Goal: Information Seeking & Learning: Learn about a topic

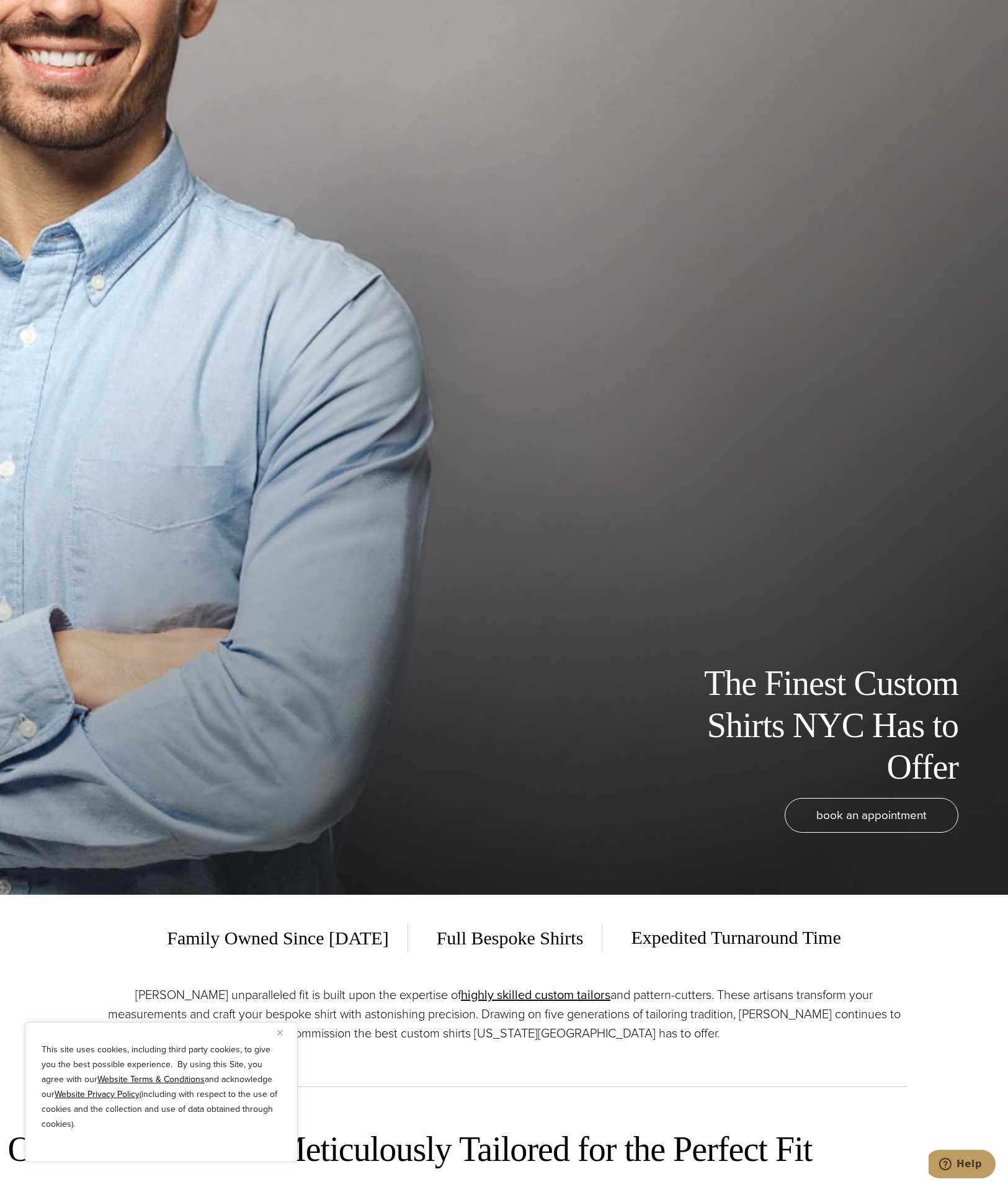
scroll to position [310, 0]
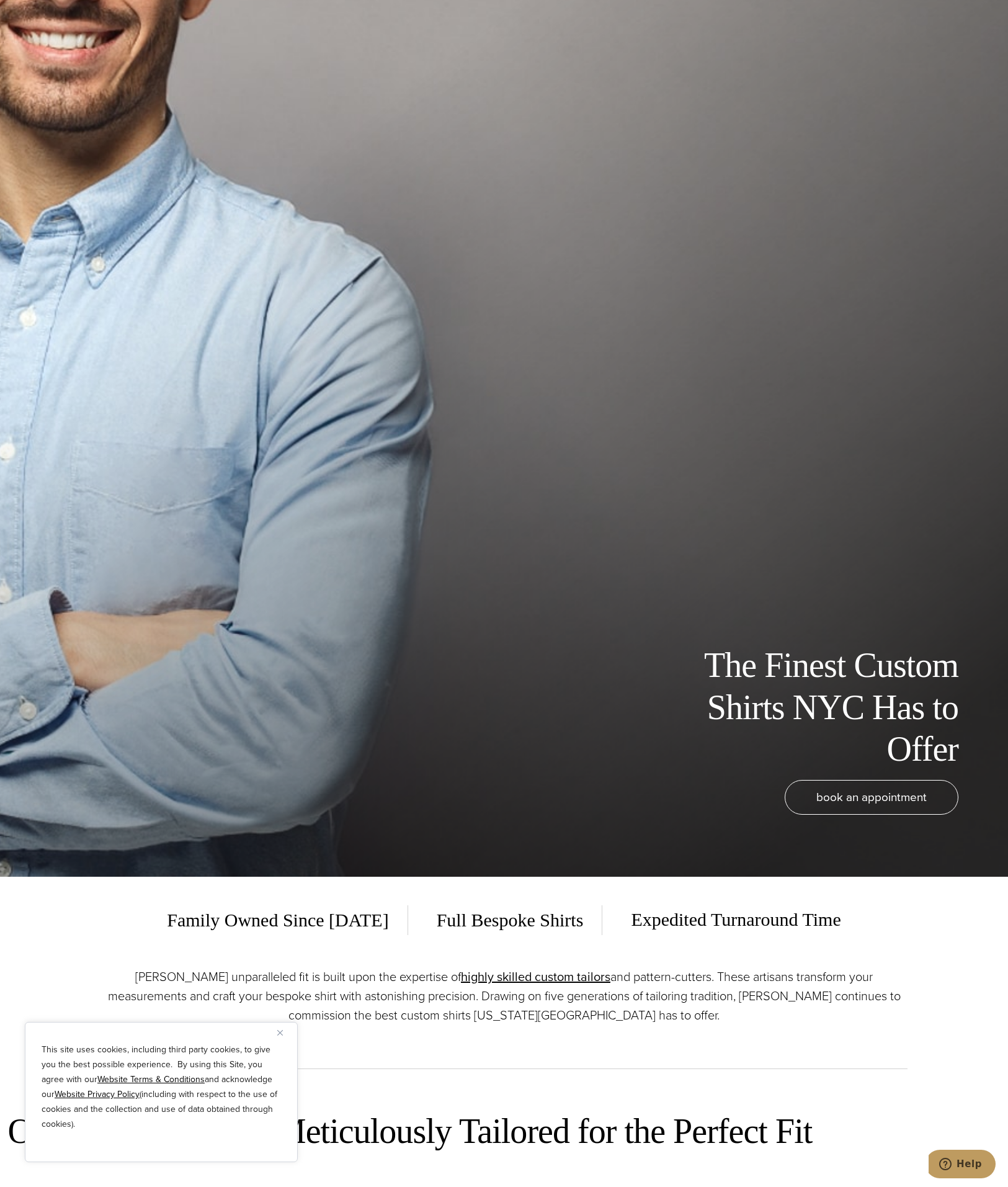
click at [276, 1035] on div "This site uses cookies, including third party cookies, to give you the best pos…" at bounding box center [161, 1092] width 273 height 140
drag, startPoint x: 281, startPoint y: 1031, endPoint x: 290, endPoint y: 1029, distance: 9.2
click at [281, 1031] on img "Close" at bounding box center [280, 1032] width 5 height 5
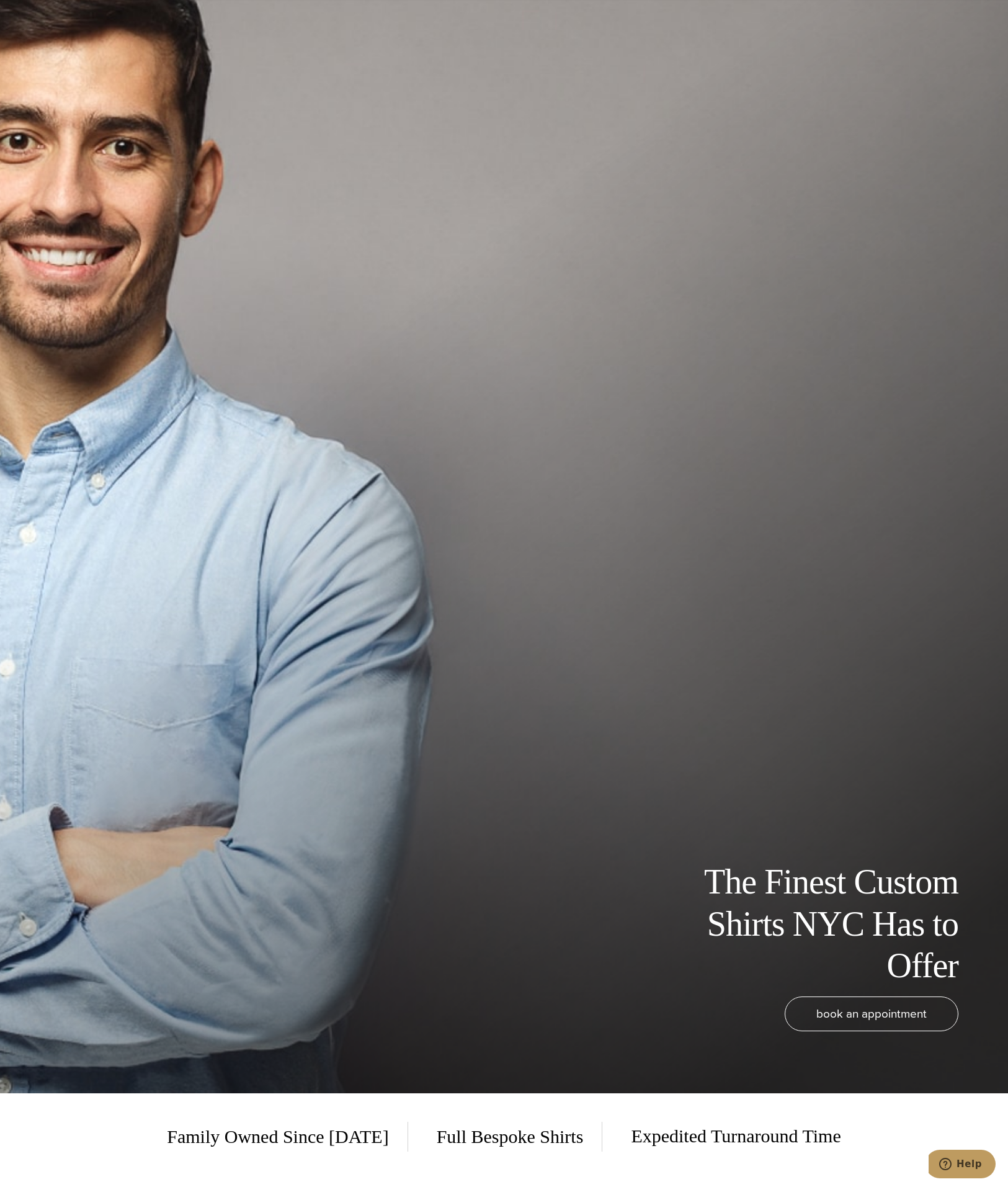
scroll to position [0, 0]
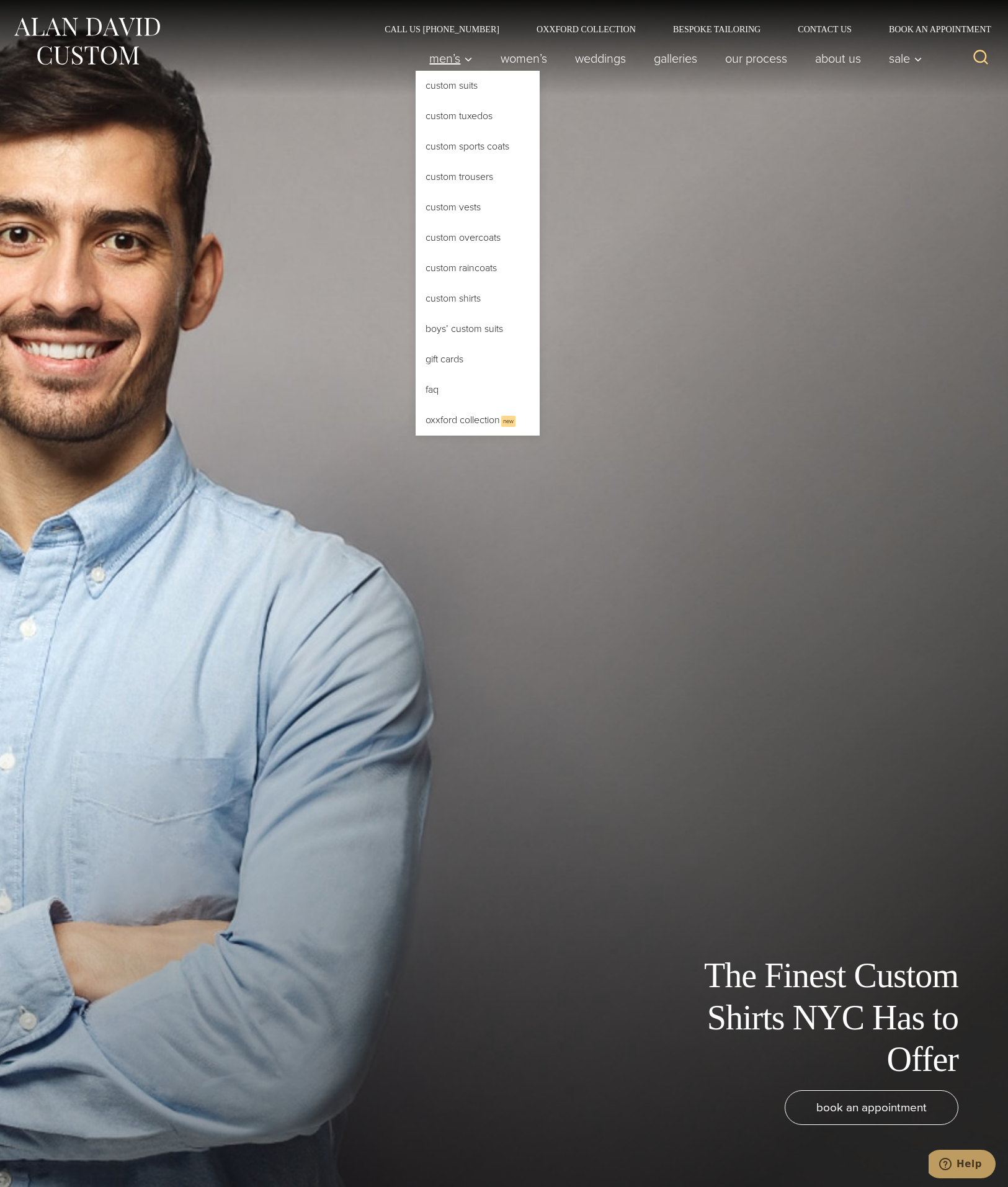
click at [463, 61] on icon "Primary Navigation" at bounding box center [468, 59] width 11 height 11
click at [461, 88] on link "Custom Suits" at bounding box center [477, 86] width 124 height 30
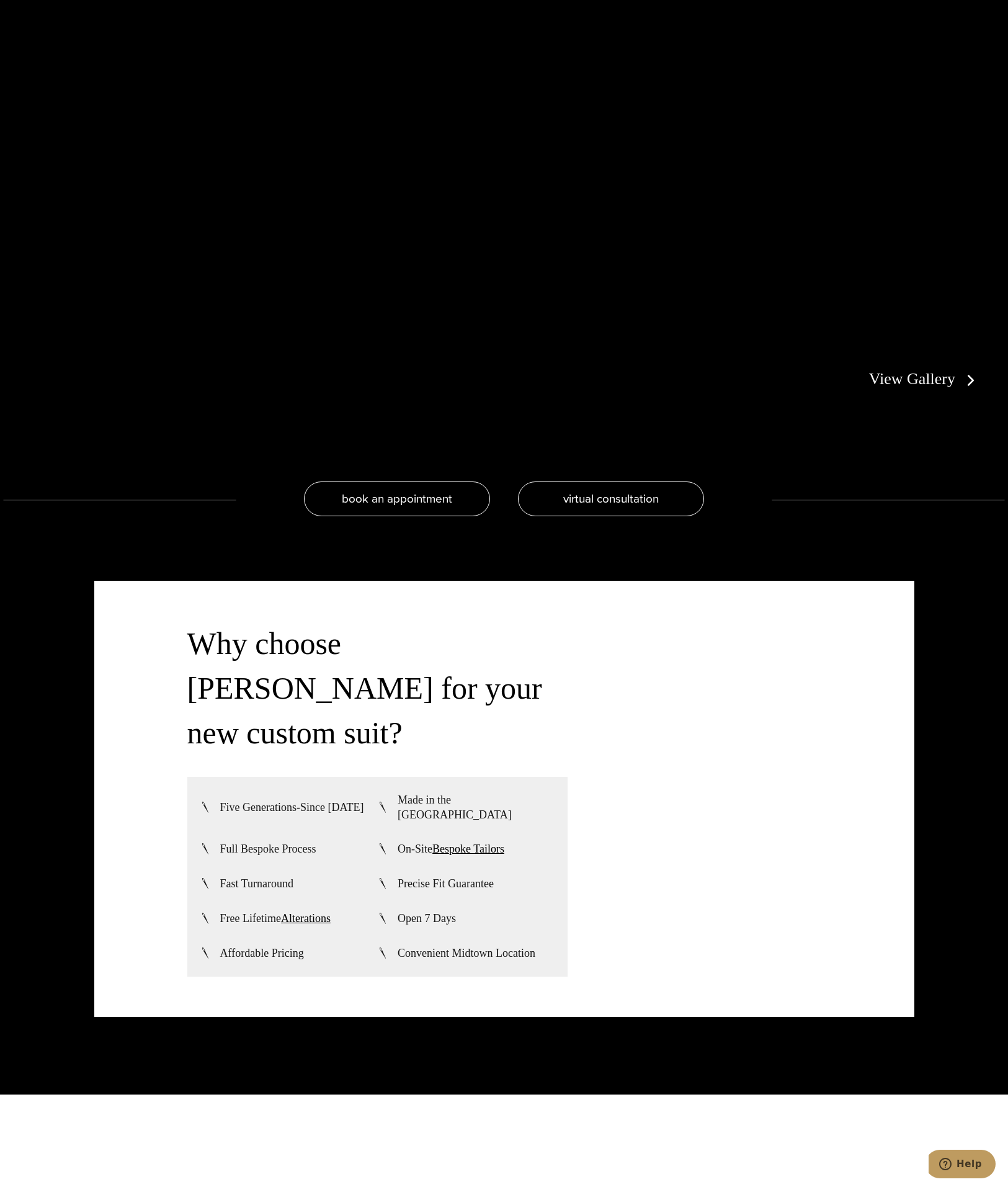
scroll to position [3288, 0]
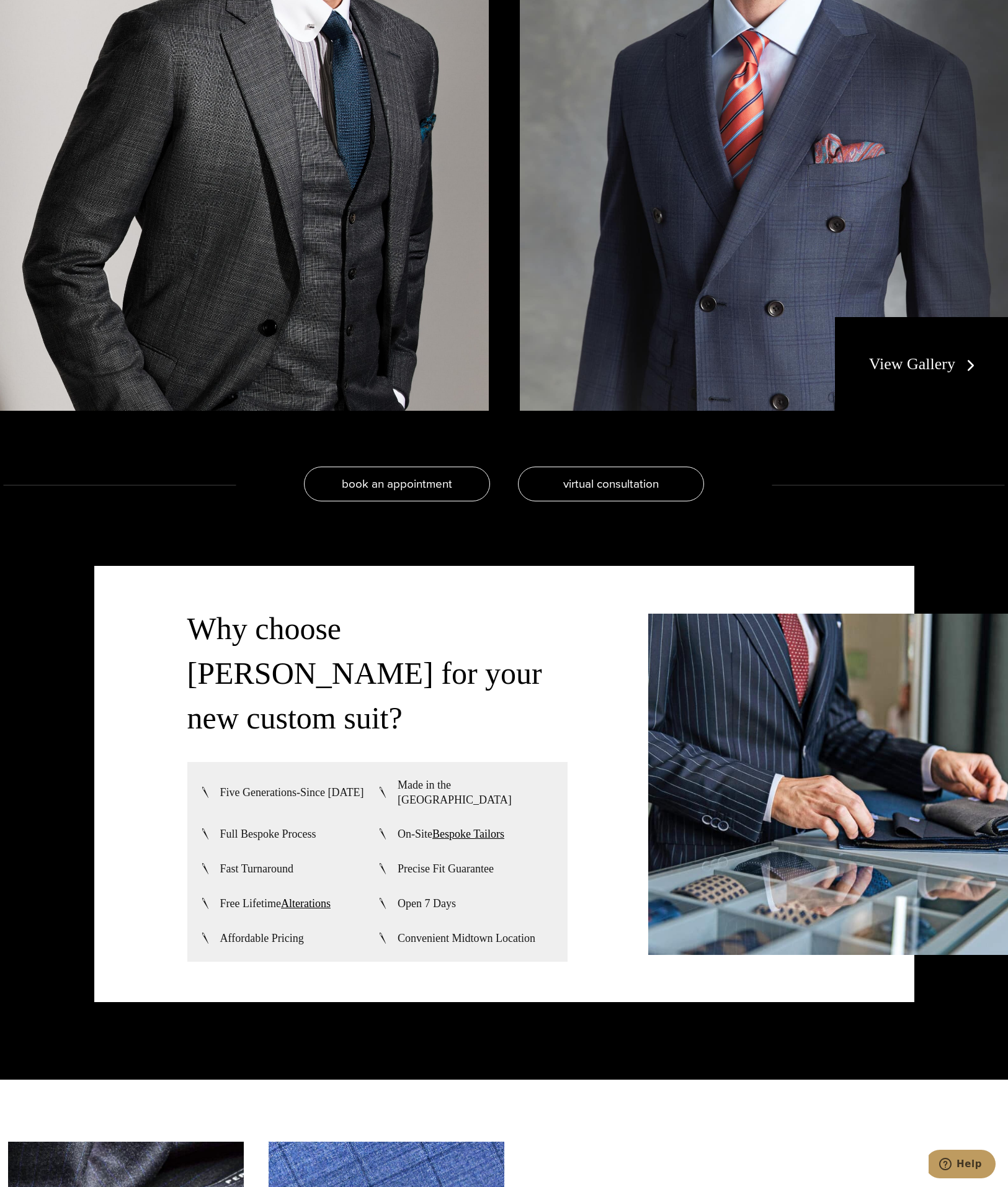
click at [925, 369] on link "View Gallery" at bounding box center [924, 363] width 111 height 18
click at [924, 363] on link "View Gallery" at bounding box center [924, 363] width 111 height 18
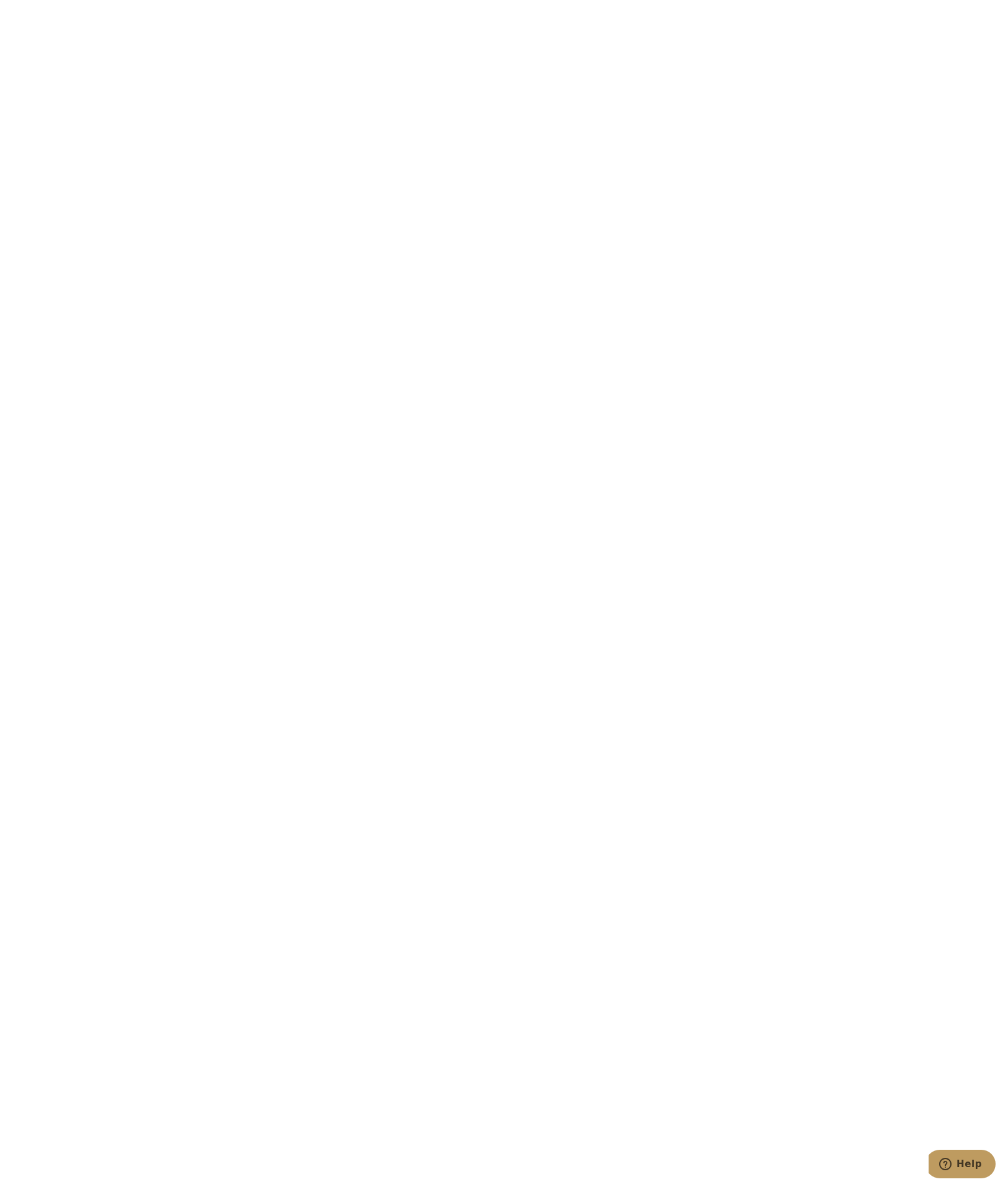
scroll to position [6205, 0]
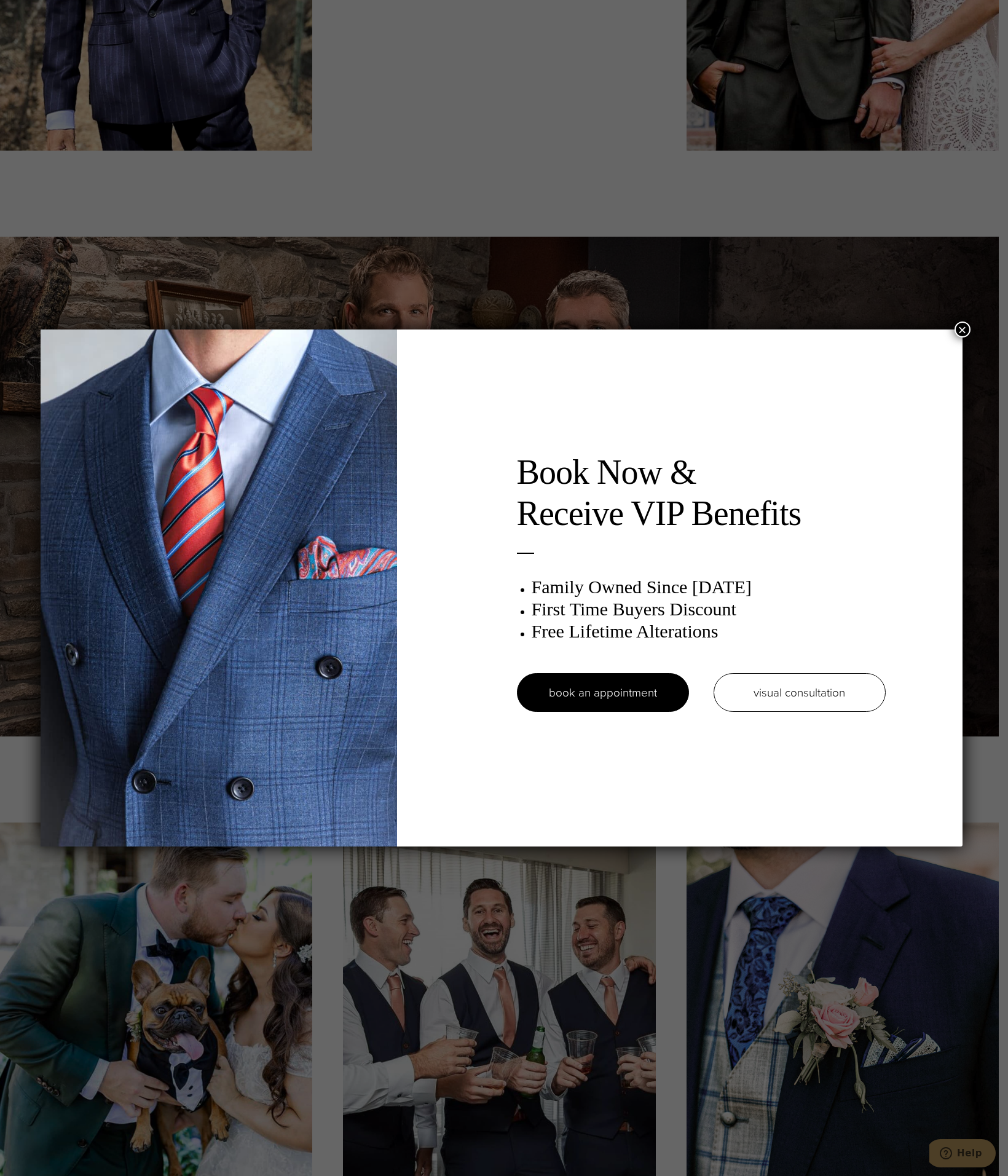
click at [971, 330] on button "×" at bounding box center [962, 329] width 16 height 16
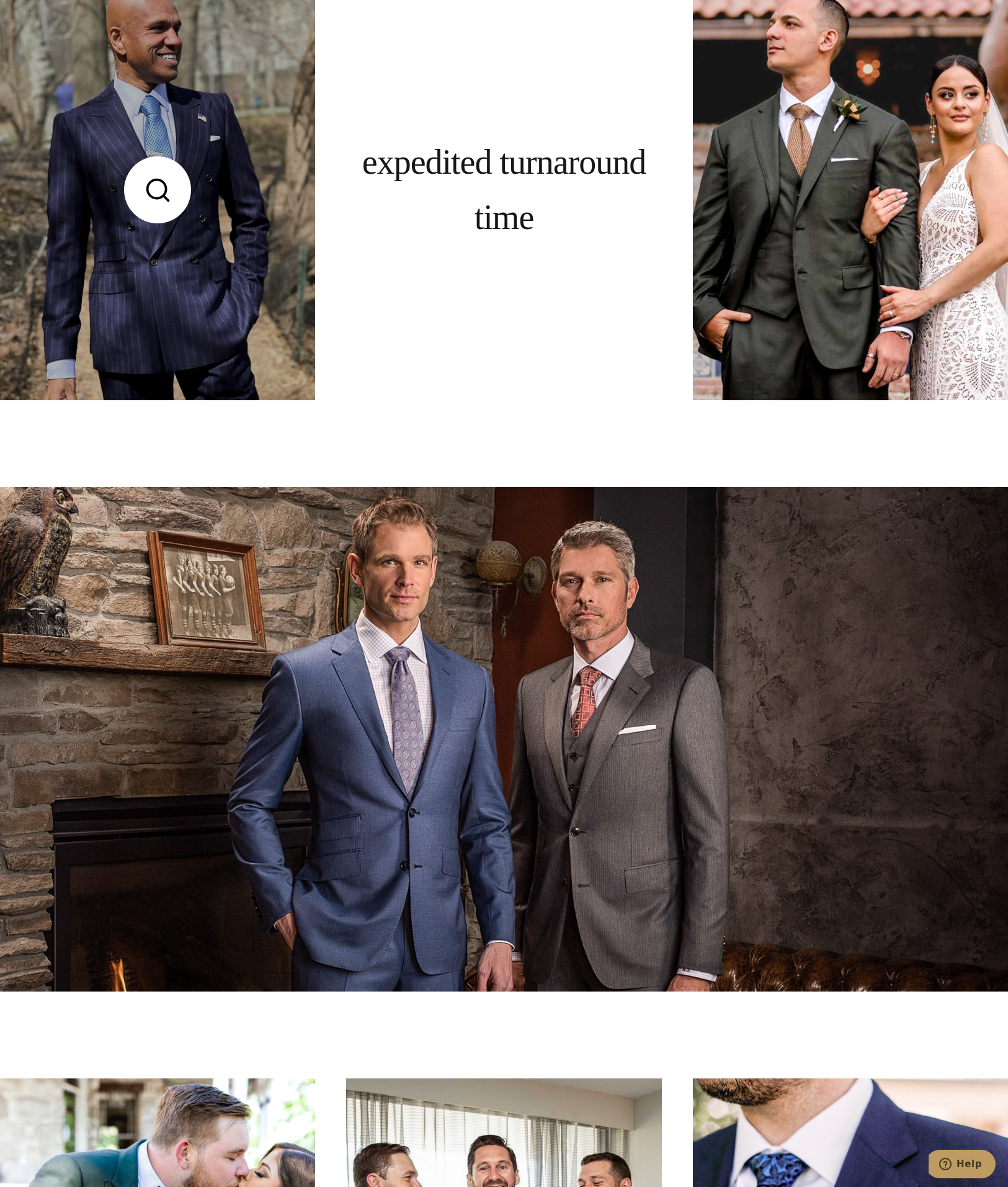
scroll to position [0, 0]
